Goal: Check status: Check status

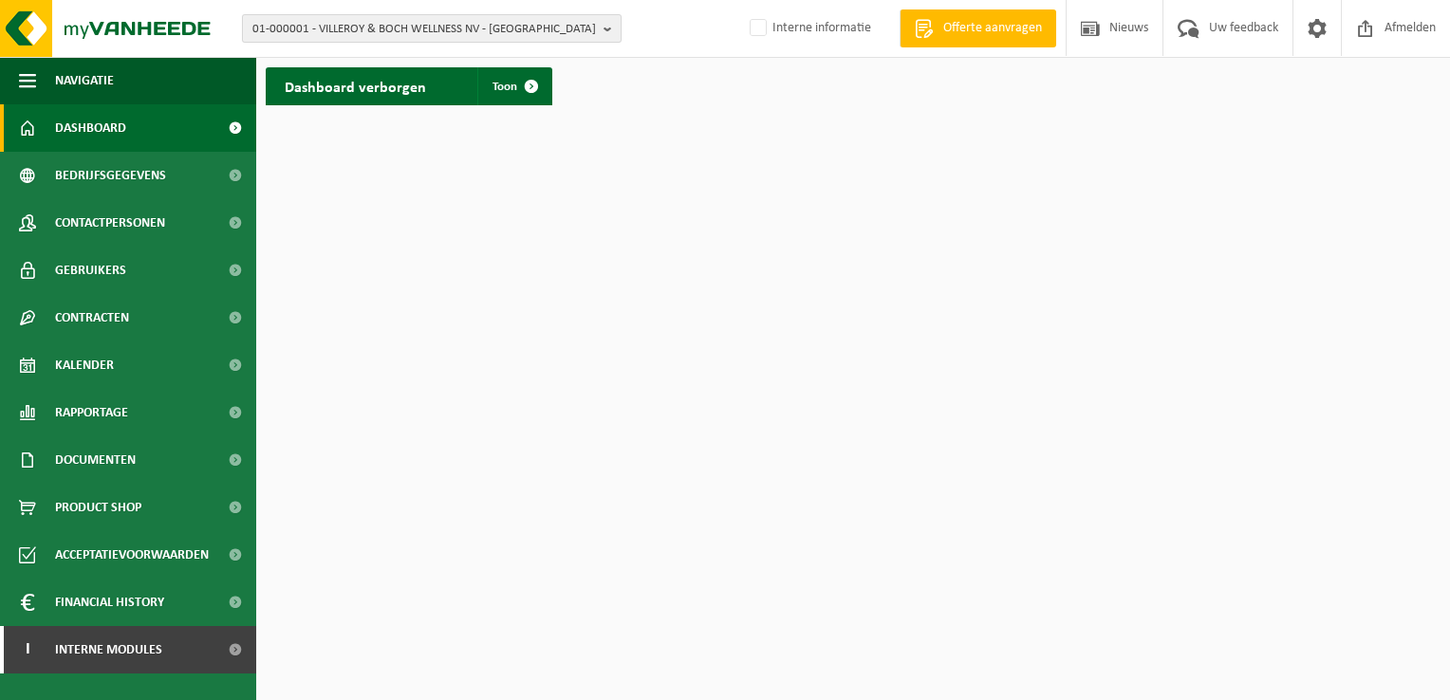
click at [614, 36] on b "button" at bounding box center [612, 28] width 17 height 27
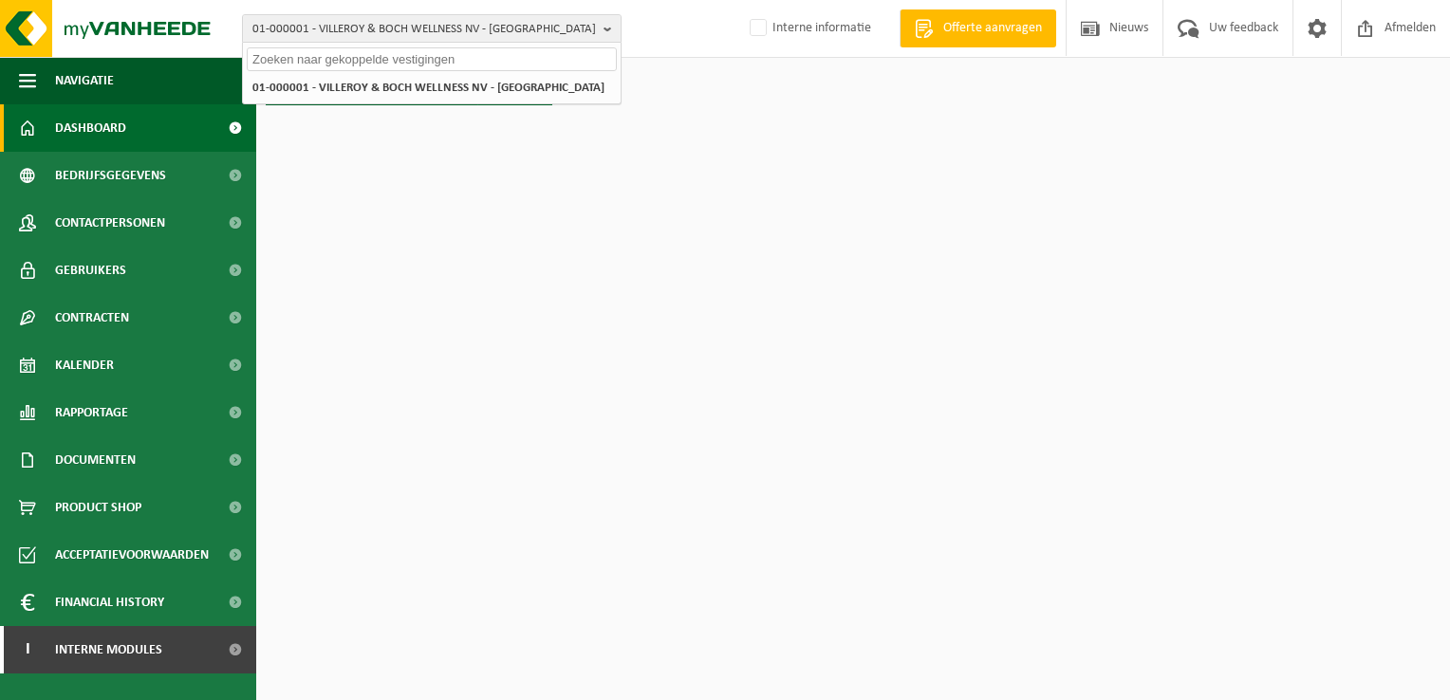
click at [512, 61] on input "text" at bounding box center [432, 59] width 370 height 24
paste input "10-889559"
type input "10-889559"
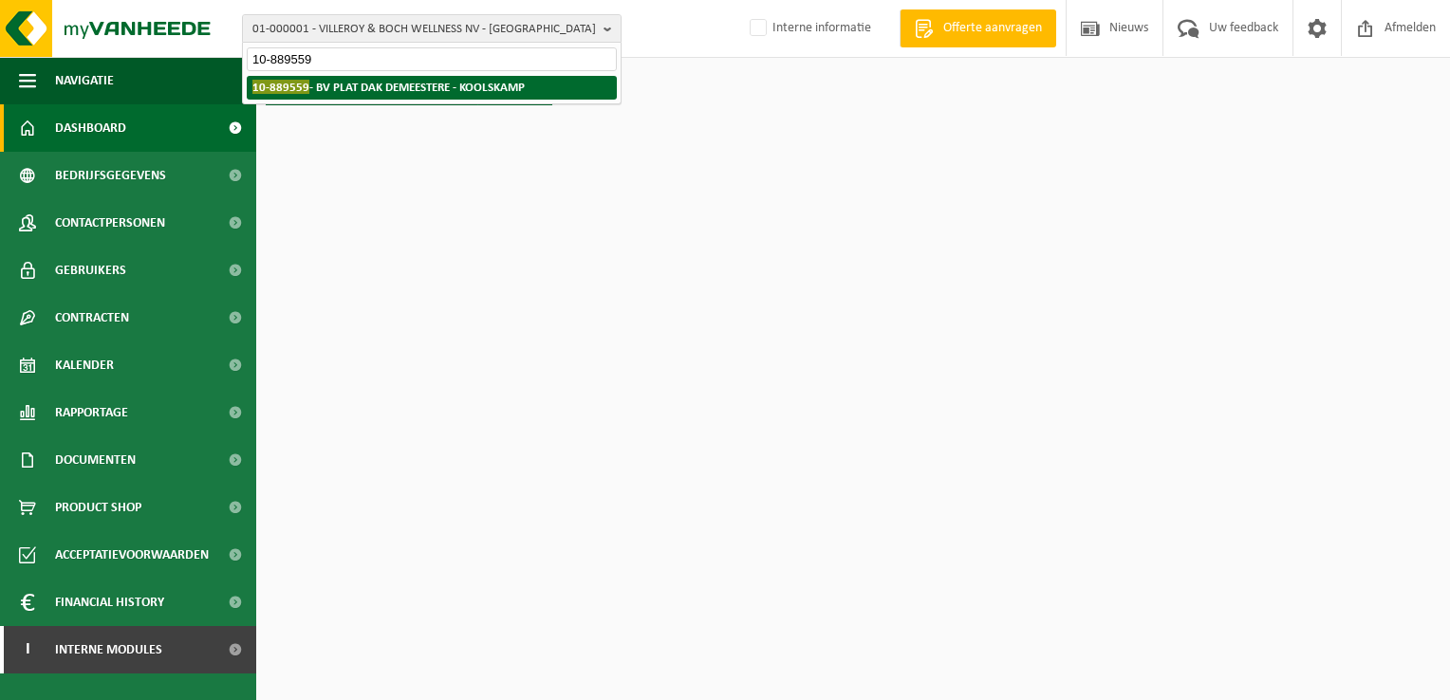
click at [515, 85] on strong "10-889559 - BV PLAT DAK DEMEESTERE - KOOLSKAMP" at bounding box center [388, 87] width 272 height 14
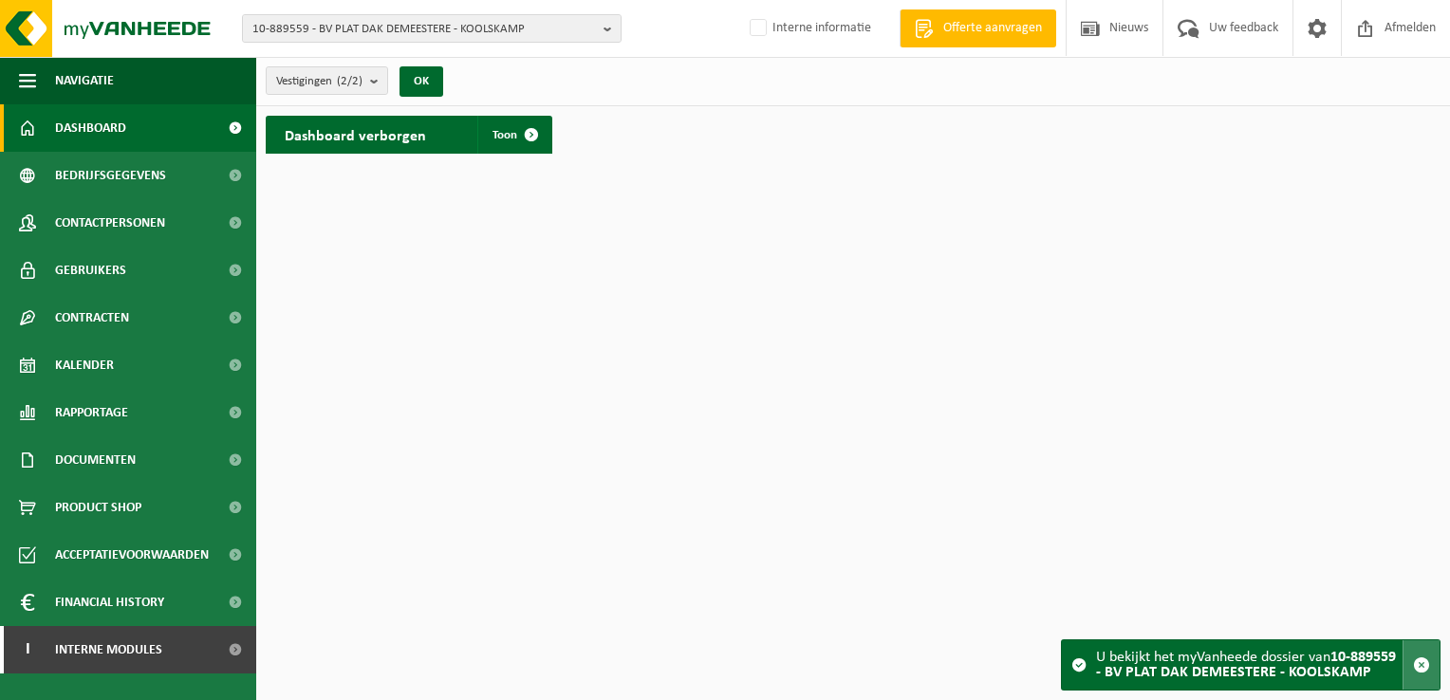
click at [1423, 670] on span "button" at bounding box center [1421, 665] width 17 height 17
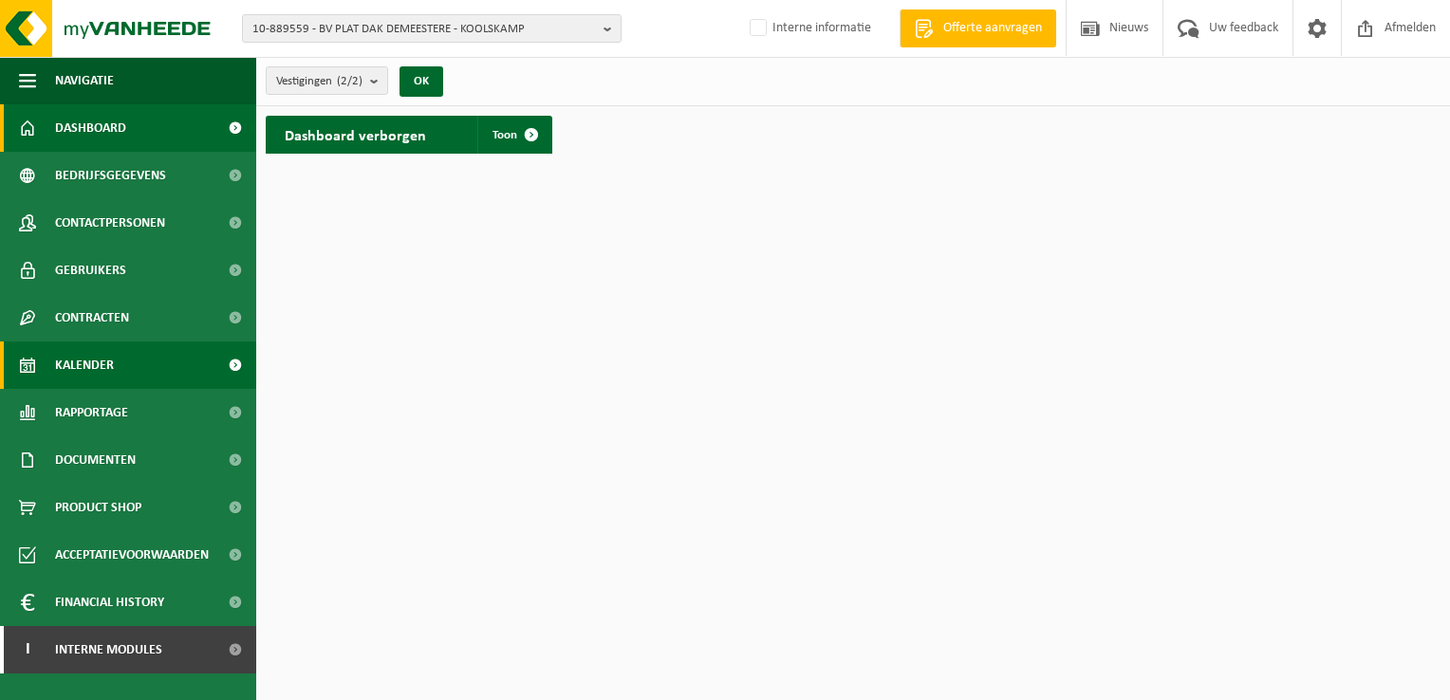
click at [97, 377] on span "Kalender" at bounding box center [84, 365] width 59 height 47
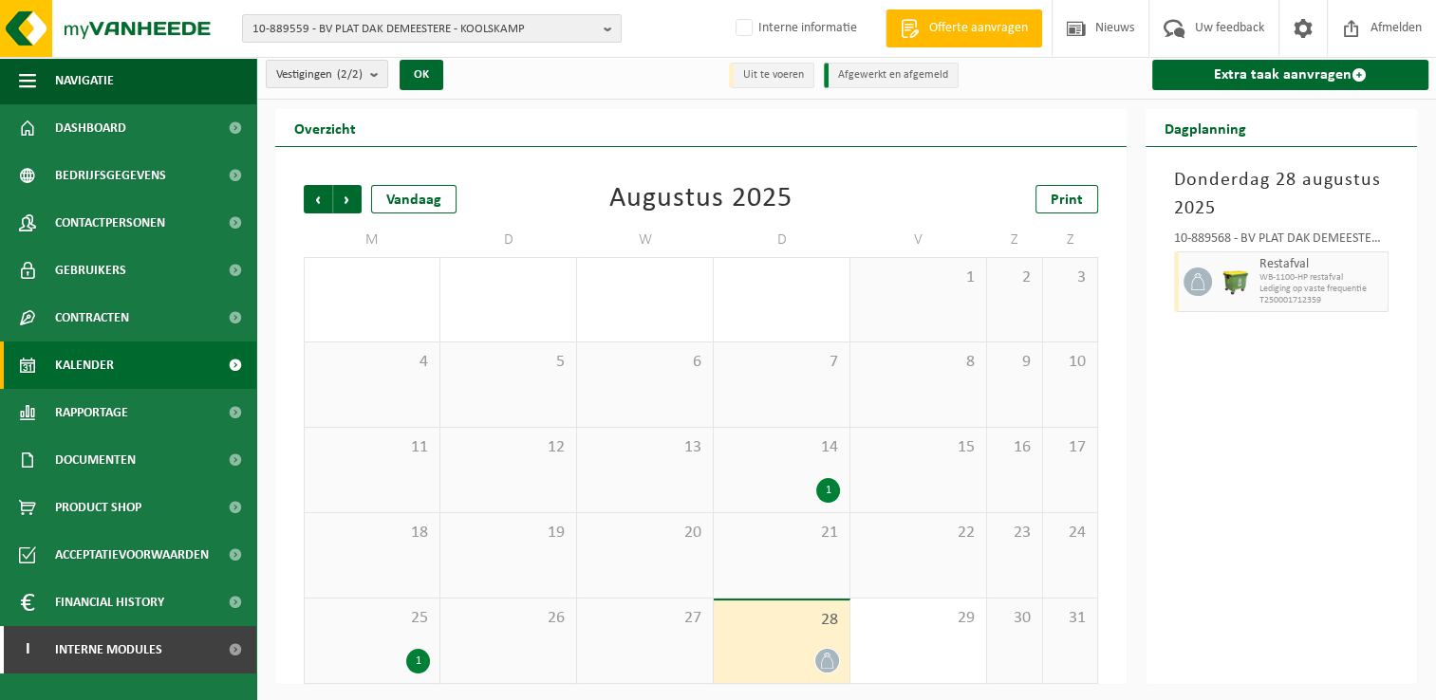
scroll to position [8, 0]
click at [353, 199] on span "Volgende" at bounding box center [347, 198] width 28 height 28
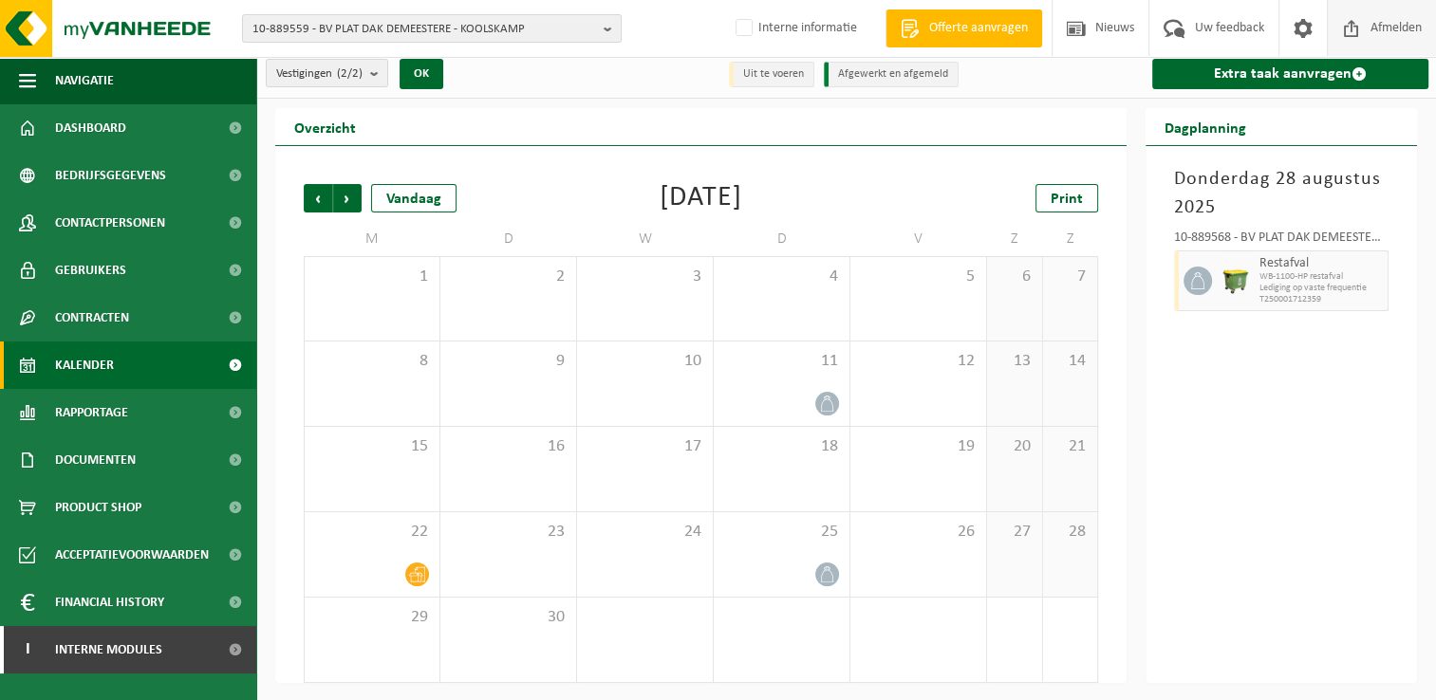
click at [1401, 31] on span "Afmelden" at bounding box center [1396, 28] width 61 height 56
